Goal: Task Accomplishment & Management: Manage account settings

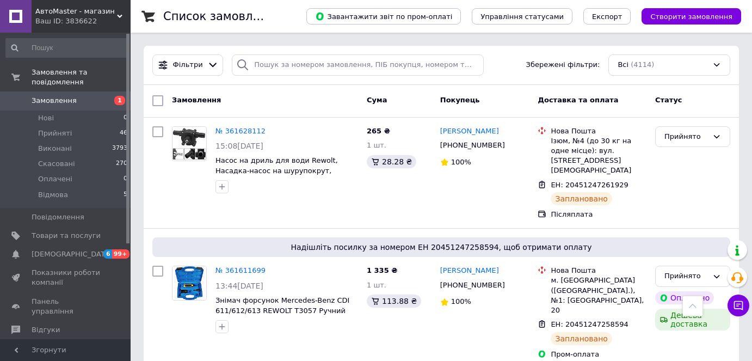
scroll to position [198, 0]
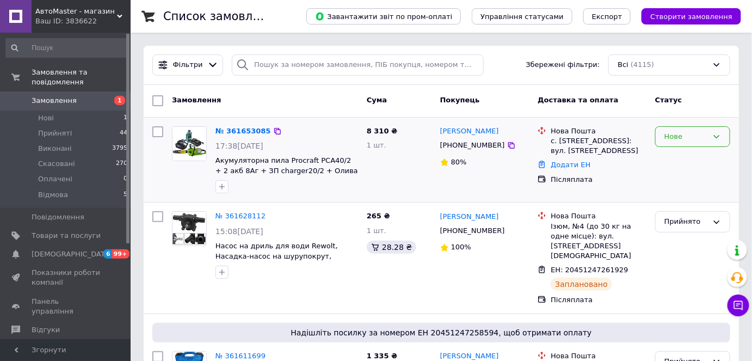
click at [687, 134] on div "Нове" at bounding box center [687, 136] width 44 height 11
click at [675, 158] on li "Прийнято" at bounding box center [693, 159] width 74 height 20
click at [244, 131] on link "№ 361653085" at bounding box center [244, 131] width 56 height 8
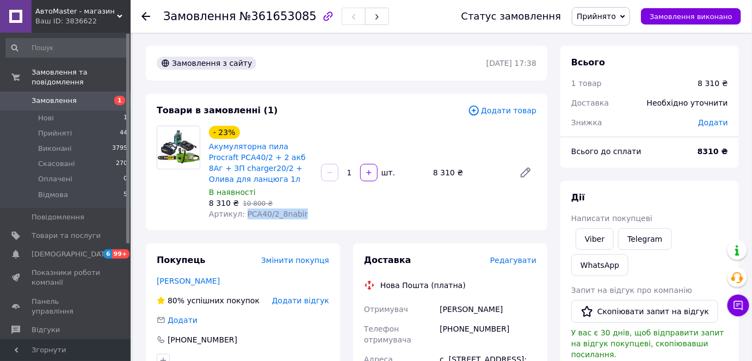
drag, startPoint x: 298, startPoint y: 216, endPoint x: 243, endPoint y: 213, distance: 55.0
click at [243, 213] on div "Артикул: PCA40/2_8nabir" at bounding box center [260, 213] width 103 height 11
copy span "PCA40/2_8nabir"
click at [515, 259] on span "Редагувати" at bounding box center [513, 260] width 46 height 9
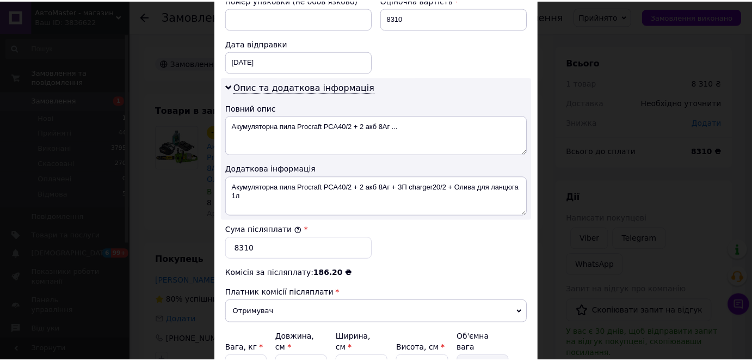
scroll to position [586, 0]
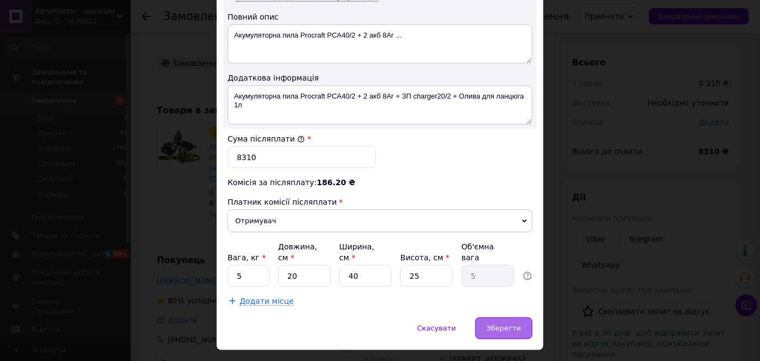
click at [513, 324] on span "Зберегти" at bounding box center [504, 328] width 34 height 8
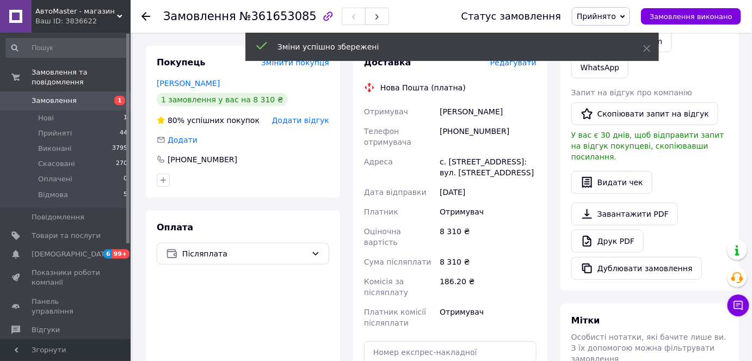
scroll to position [297, 0]
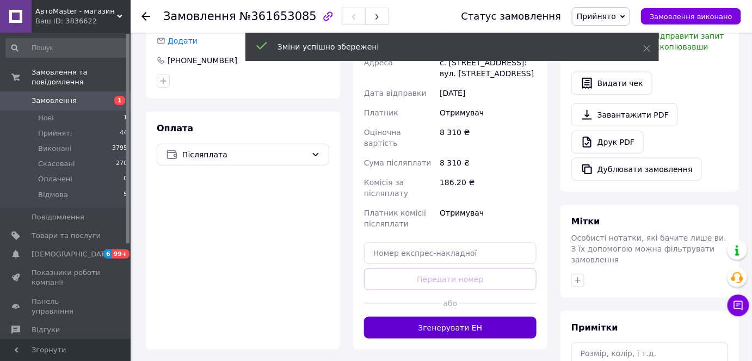
click at [438, 317] on button "Згенерувати ЕН" at bounding box center [450, 328] width 173 height 22
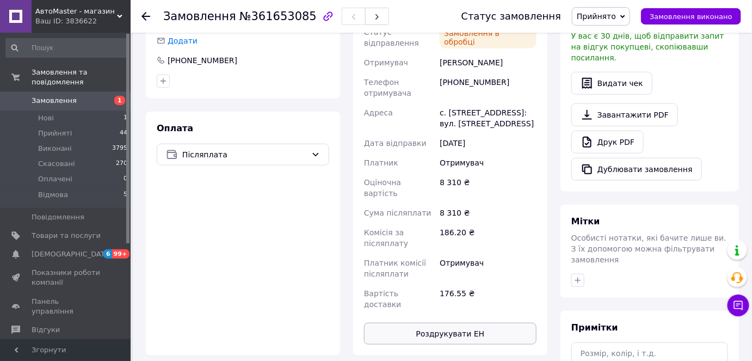
click at [445, 323] on button "Роздрукувати ЕН" at bounding box center [450, 334] width 173 height 22
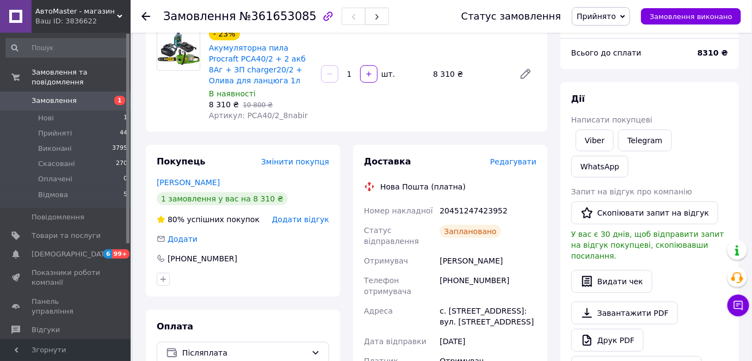
scroll to position [0, 0]
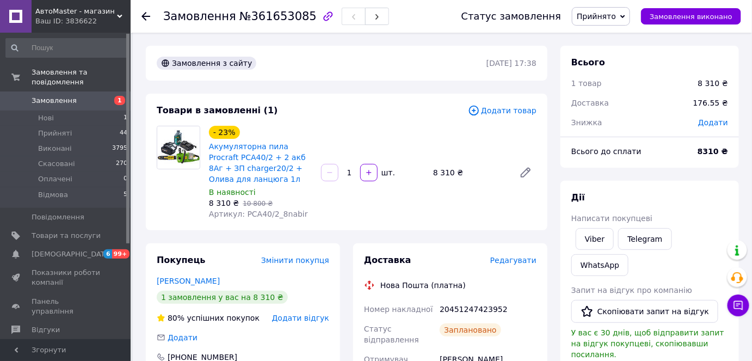
click at [479, 310] on div "20451247423952" at bounding box center [488, 309] width 101 height 20
copy div "20451247423952"
click at [145, 17] on icon at bounding box center [146, 16] width 9 height 9
